Goal: Transaction & Acquisition: Purchase product/service

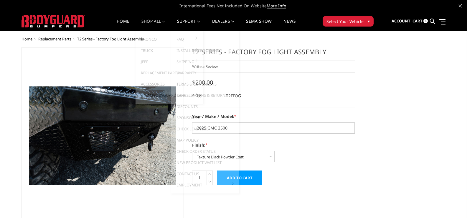
select select "1359"
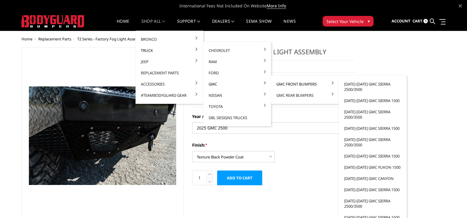
click at [286, 84] on link "GMC Front Bumpers" at bounding box center [304, 83] width 63 height 11
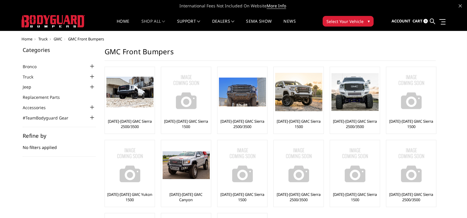
click at [91, 76] on div at bounding box center [92, 76] width 7 height 7
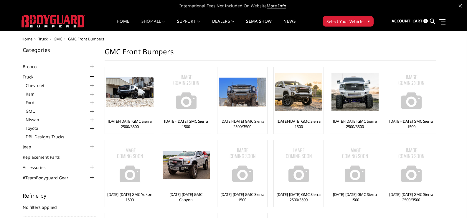
click at [92, 111] on div at bounding box center [92, 111] width 7 height 7
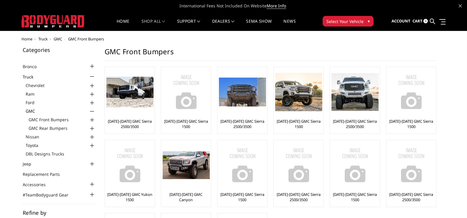
click at [92, 119] on div at bounding box center [92, 119] width 7 height 7
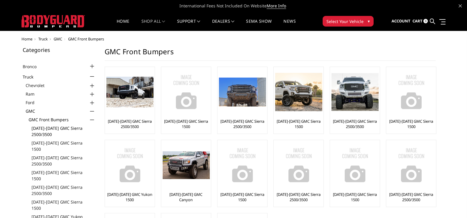
click at [40, 130] on link "[DATE]-[DATE] GMC Sierra 2500/3500" at bounding box center [64, 131] width 64 height 12
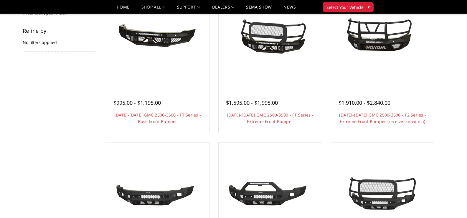
scroll to position [29, 0]
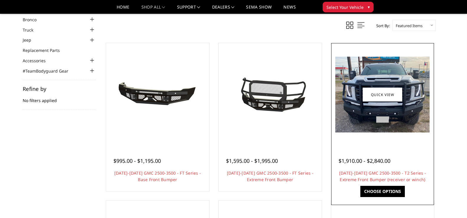
click at [387, 191] on link "Choose Options" at bounding box center [382, 191] width 44 height 11
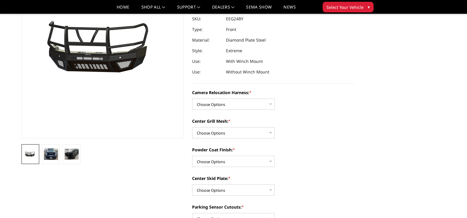
scroll to position [88, 0]
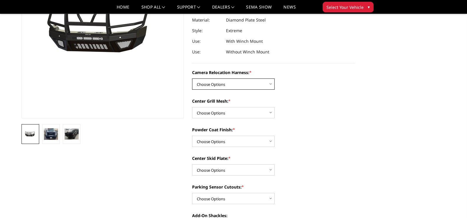
click at [270, 84] on select "Choose Options Without camera harness With camera harness" at bounding box center [233, 83] width 82 height 11
select select "3742"
click at [192, 78] on select "Choose Options Without camera harness With camera harness" at bounding box center [233, 83] width 82 height 11
click at [270, 112] on select "Choose Options Without expanded metal With expanded metal" at bounding box center [233, 112] width 82 height 11
select select "3740"
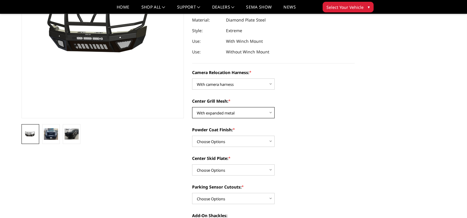
click at [192, 107] on select "Choose Options Without expanded metal With expanded metal" at bounding box center [233, 112] width 82 height 11
click at [269, 141] on select "Choose Options Textured Black Powder Coat Gloss Black Powder Coat Bare Metal" at bounding box center [233, 140] width 82 height 11
select select "3739"
click at [192, 135] on select "Choose Options Textured Black Powder Coat Gloss Black Powder Coat Bare Metal" at bounding box center [233, 140] width 82 height 11
click at [271, 169] on select "Choose Options Winch Mount Skid Plate Standard Skid Plate (included) 2" Receive…" at bounding box center [233, 169] width 82 height 11
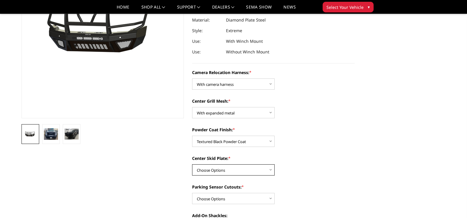
select select "3736"
click at [192, 164] on select "Choose Options Winch Mount Skid Plate Standard Skid Plate (included) 2" Receive…" at bounding box center [233, 169] width 82 height 11
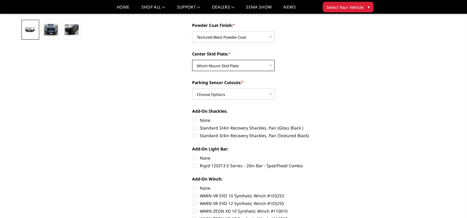
scroll to position [206, 0]
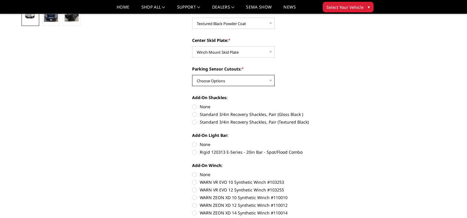
click at [270, 80] on select "Choose Options Yes - With Parking Sensor Cutouts" at bounding box center [233, 80] width 82 height 11
select select "3733"
click at [192, 75] on select "Choose Options Yes - With Parking Sensor Cutouts" at bounding box center [233, 80] width 82 height 11
click at [196, 121] on label "Standard 3/4in Recovery Shackles, Pair (Textured Black)" at bounding box center [273, 122] width 163 height 6
click at [355, 111] on input "Standard 3/4in Recovery Shackles, Pair (Textured Black)" at bounding box center [355, 111] width 0 height 0
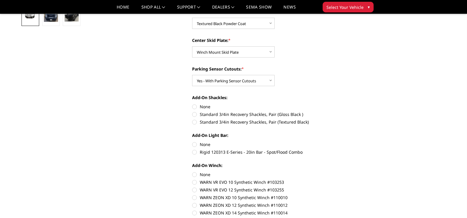
radio input "true"
click at [194, 143] on label "None" at bounding box center [273, 144] width 163 height 6
click at [192, 141] on input "None" at bounding box center [192, 141] width 0 height 0
radio input "true"
click at [194, 173] on label "None" at bounding box center [273, 174] width 163 height 6
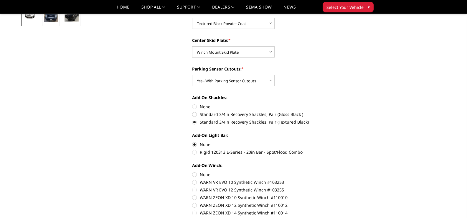
click at [192, 171] on input "None" at bounding box center [192, 171] width 0 height 0
radio input "true"
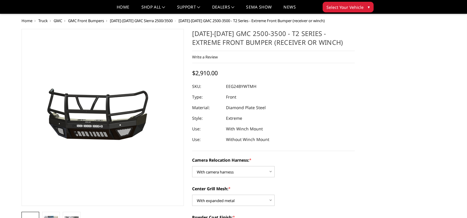
scroll to position [0, 0]
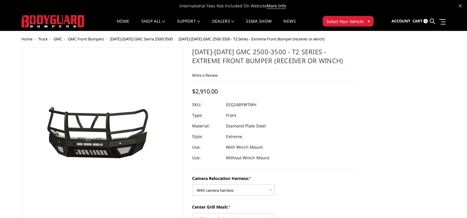
click at [368, 22] on span "▾" at bounding box center [369, 21] width 2 height 6
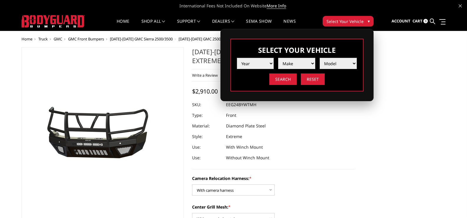
click at [264, 64] on select "Year 2025 2024 2023 2022 2021 2020 2019 2018 2017 2016 2015 2014 2013 2012 2011…" at bounding box center [255, 63] width 37 height 11
select select "yr_2025"
click at [237, 58] on select "Year 2025 2024 2023 2022 2021 2020 2019 2018 2017 2016 2015 2014 2013 2012 2011…" at bounding box center [255, 63] width 37 height 11
click at [287, 65] on select "Make Chevrolet Ford GMC Ram Toyota" at bounding box center [296, 63] width 37 height 11
select select "mk_gmc"
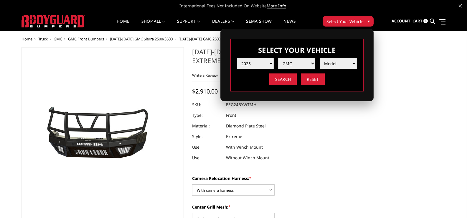
click at [278, 58] on select "Make Chevrolet Ford GMC Ram Toyota" at bounding box center [296, 63] width 37 height 11
click at [332, 62] on select "Model Sierra 1500 Sierra 2500 / 3500" at bounding box center [338, 63] width 37 height 11
select select "md_sierra-2500-3500"
click at [320, 58] on select "Model Sierra 1500 Sierra 2500 / 3500" at bounding box center [338, 63] width 37 height 11
click at [281, 79] on input "Search" at bounding box center [282, 78] width 27 height 11
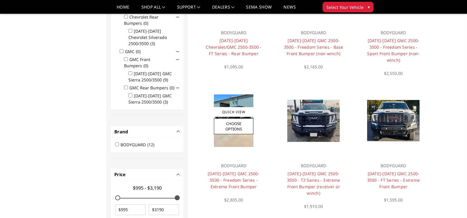
scroll to position [135, 0]
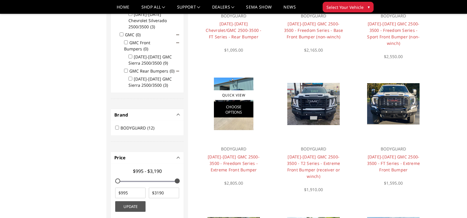
click at [233, 104] on link "Choose Options" at bounding box center [233, 109] width 39 height 16
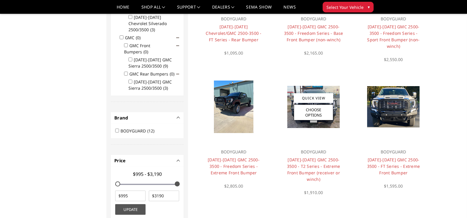
scroll to position [148, 0]
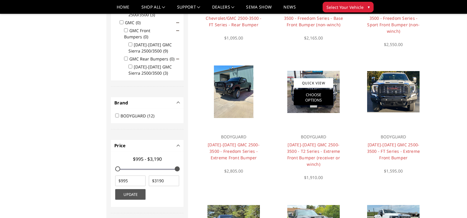
click at [310, 93] on link "Choose Options" at bounding box center [313, 97] width 39 height 16
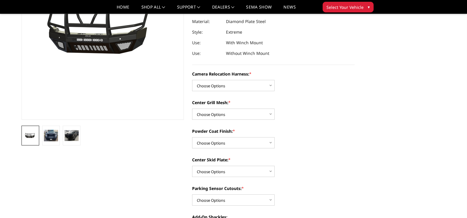
scroll to position [118, 0]
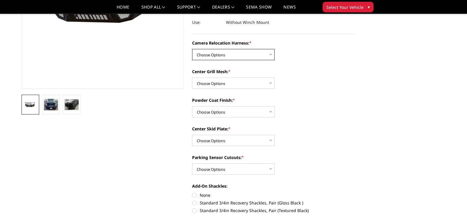
click at [271, 56] on select "Choose Options Without camera harness With camera harness" at bounding box center [233, 54] width 82 height 11
select select "3742"
click at [192, 49] on select "Choose Options Without camera harness With camera harness" at bounding box center [233, 54] width 82 height 11
click at [248, 84] on select "Choose Options Without expanded metal With expanded metal" at bounding box center [233, 82] width 82 height 11
select select "3740"
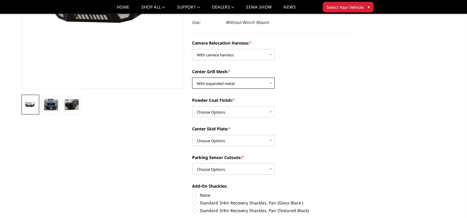
click at [192, 77] on select "Choose Options Without expanded metal With expanded metal" at bounding box center [233, 82] width 82 height 11
click at [239, 113] on select "Choose Options Textured Black Powder Coat Gloss Black Powder Coat Bare Metal" at bounding box center [233, 111] width 82 height 11
select select "3739"
click at [192, 106] on select "Choose Options Textured Black Powder Coat Gloss Black Powder Coat Bare Metal" at bounding box center [233, 111] width 82 height 11
click at [228, 141] on select "Choose Options Winch Mount Skid Plate Standard Skid Plate (included) 2" Receive…" at bounding box center [233, 140] width 82 height 11
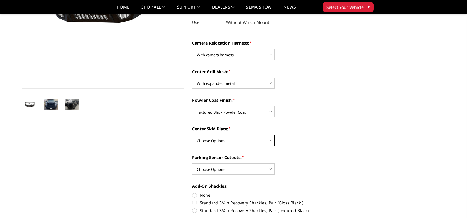
select select "3736"
click at [192, 135] on select "Choose Options Winch Mount Skid Plate Standard Skid Plate (included) 2" Receive…" at bounding box center [233, 140] width 82 height 11
click at [227, 170] on select "Choose Options Yes - With Parking Sensor Cutouts" at bounding box center [233, 168] width 82 height 11
select select "3733"
click at [192, 163] on select "Choose Options Yes - With Parking Sensor Cutouts" at bounding box center [233, 168] width 82 height 11
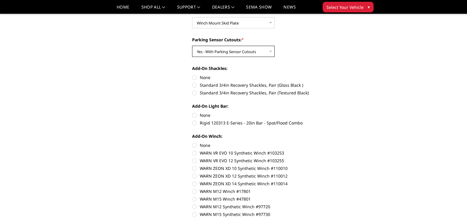
scroll to position [236, 0]
click at [195, 78] on label "None" at bounding box center [273, 77] width 163 height 6
click at [192, 74] on input "None" at bounding box center [192, 74] width 0 height 0
radio input "true"
click at [194, 115] on label "None" at bounding box center [273, 115] width 163 height 6
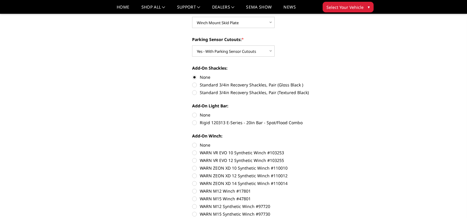
click at [192, 112] on input "None" at bounding box center [192, 112] width 0 height 0
radio input "true"
click at [195, 145] on label "None" at bounding box center [273, 145] width 163 height 6
click at [192, 142] on input "None" at bounding box center [192, 142] width 0 height 0
radio input "true"
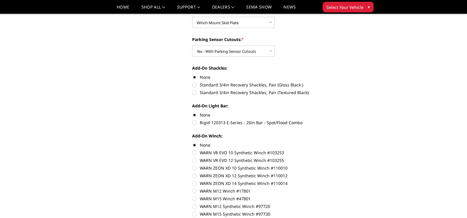
click at [194, 92] on label "Standard 3/4in Recovery Shackles, Pair (Textured Black)" at bounding box center [273, 92] width 163 height 6
click at [355, 82] on input "Standard 3/4in Recovery Shackles, Pair (Textured Black)" at bounding box center [355, 82] width 0 height 0
radio input "true"
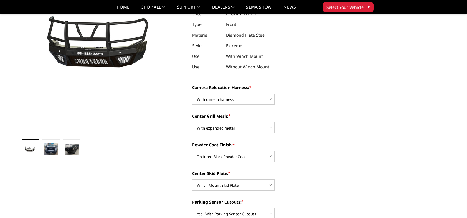
scroll to position [88, 0]
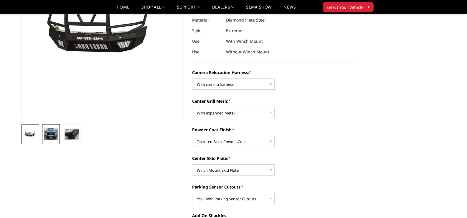
click at [54, 135] on img at bounding box center [51, 133] width 14 height 11
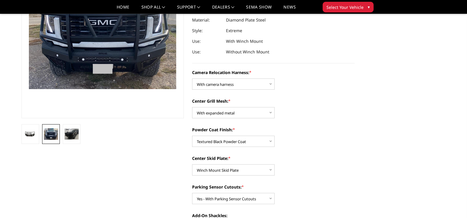
scroll to position [64, 0]
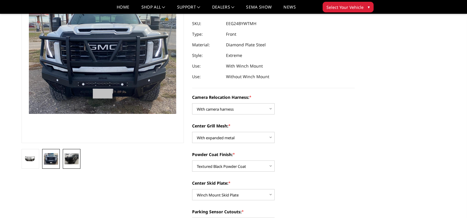
click at [72, 156] on img at bounding box center [72, 158] width 14 height 11
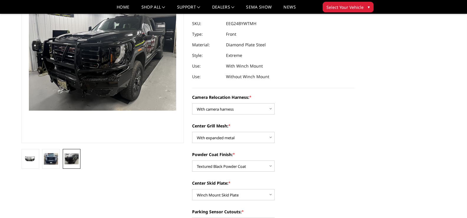
scroll to position [67, 0]
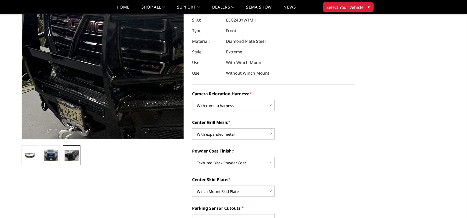
click at [49, 70] on img at bounding box center [174, 39] width 377 height 286
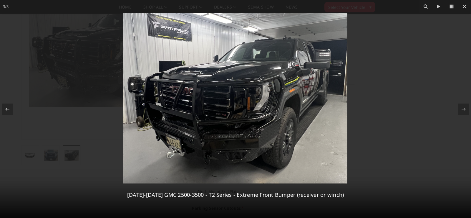
click at [175, 115] on img at bounding box center [235, 98] width 224 height 170
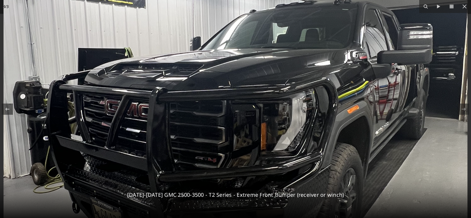
drag, startPoint x: 131, startPoint y: 104, endPoint x: 134, endPoint y: 148, distance: 43.7
click at [134, 148] on img at bounding box center [236, 125] width 464 height 352
click at [465, 10] on icon at bounding box center [464, 6] width 7 height 7
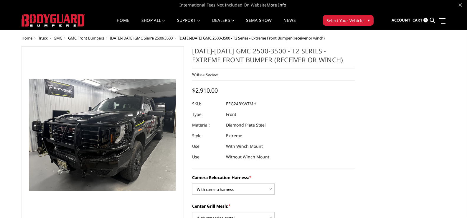
scroll to position [0, 0]
